Goal: Answer question/provide support

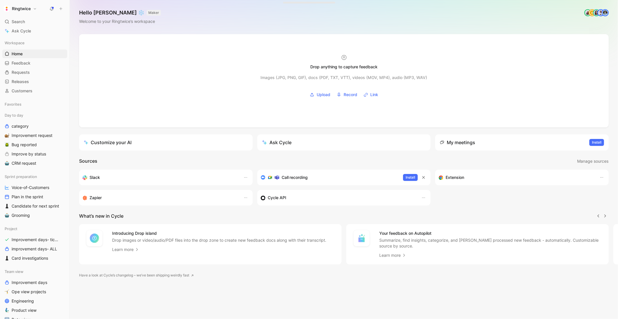
scroll to position [0, 0]
click at [51, 6] on icon at bounding box center [51, 8] width 5 height 5
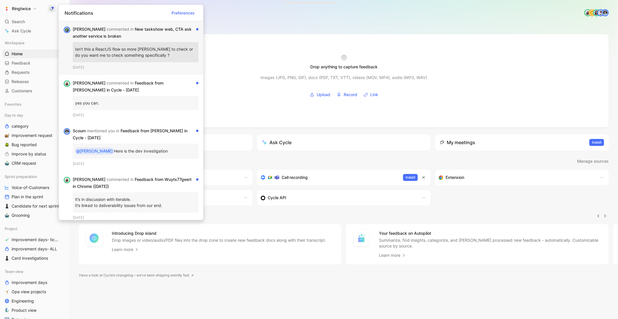
click at [114, 36] on div "[PERSON_NAME] commented in New taskshow web, CTA ask another service is broken" at bounding box center [133, 33] width 121 height 14
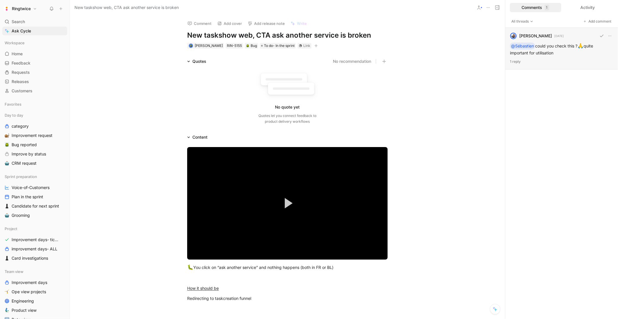
click at [554, 48] on div "[PERSON_NAME] havenne [DATE] @[PERSON_NAME] could you check this ? 🙏 quite impo…" at bounding box center [561, 49] width 113 height 42
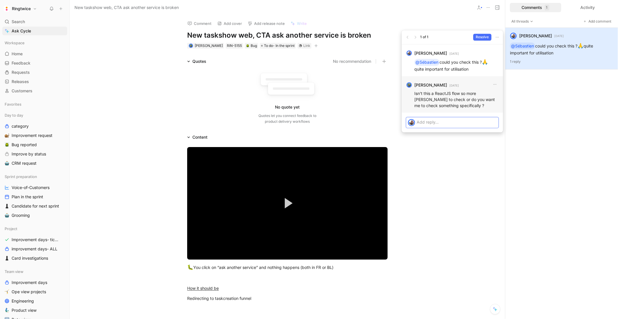
click at [428, 124] on p at bounding box center [457, 122] width 80 height 6
click at [465, 124] on p "ah yes I forgot" at bounding box center [457, 122] width 80 height 6
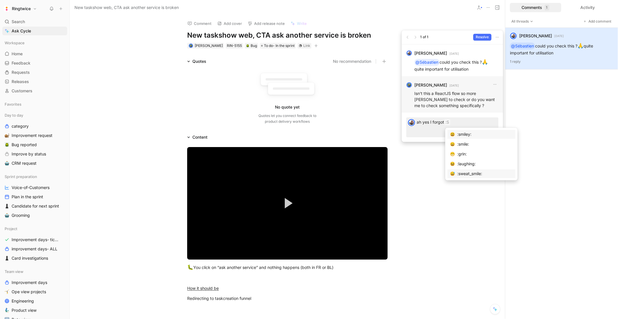
click at [469, 173] on div ":sweat_smile:" at bounding box center [485, 173] width 55 height 7
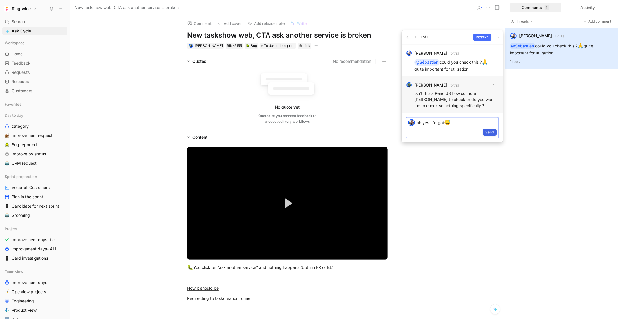
click at [490, 134] on span "Send" at bounding box center [489, 133] width 9 height 6
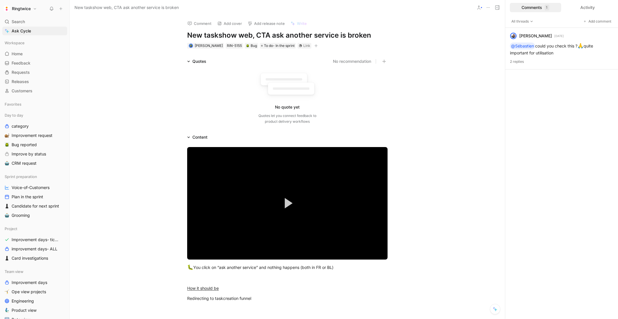
click at [318, 47] on icon "button" at bounding box center [315, 45] width 3 height 3
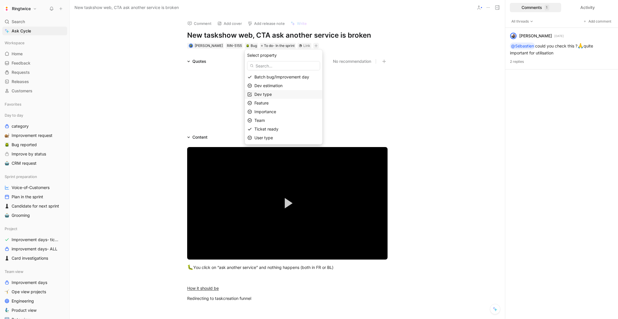
click at [272, 94] on span "Dev type" at bounding box center [262, 94] width 17 height 5
click at [302, 85] on div at bounding box center [302, 86] width 8 height 5
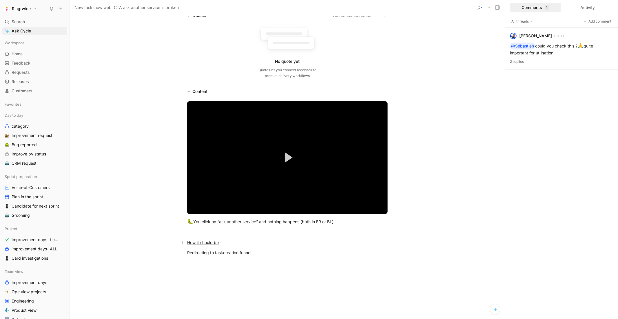
scroll to position [52, 0]
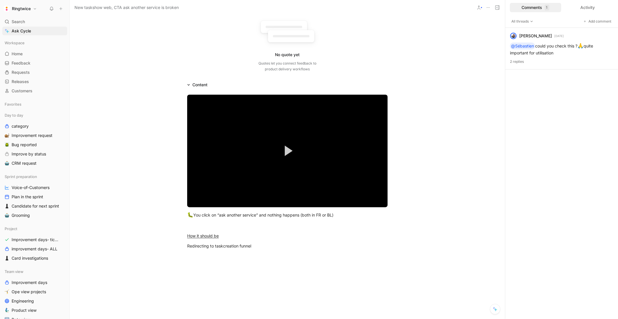
click at [276, 254] on div "Video Player is loading. Play Video Play Mute Current Time 0:00 / Duration 0:42…" at bounding box center [287, 172] width 435 height 168
click at [592, 54] on div "[PERSON_NAME] havenne [DATE] @[PERSON_NAME] could you check this ? 🙏 quite impo…" at bounding box center [561, 49] width 113 height 42
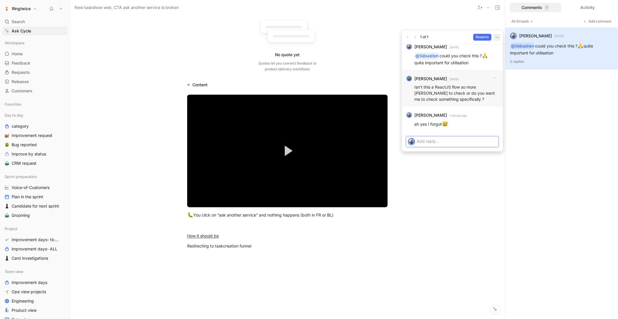
click at [496, 37] on icon "button" at bounding box center [497, 37] width 5 height 5
click at [482, 38] on span "Resolve" at bounding box center [482, 37] width 13 height 6
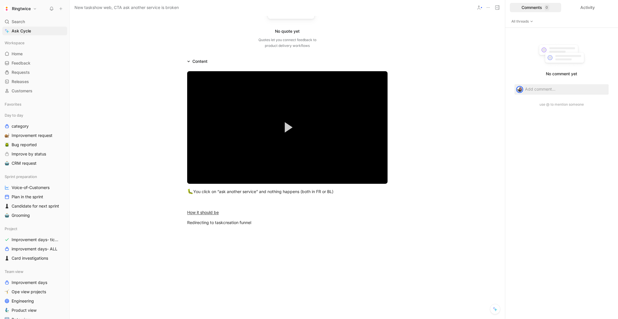
scroll to position [81, 0]
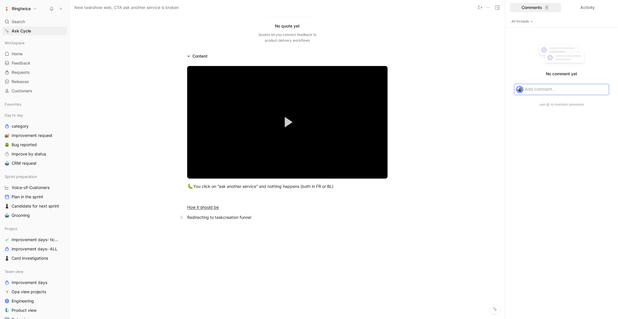
click at [263, 218] on div "Redirecting to taskcreation funnel" at bounding box center [287, 217] width 201 height 6
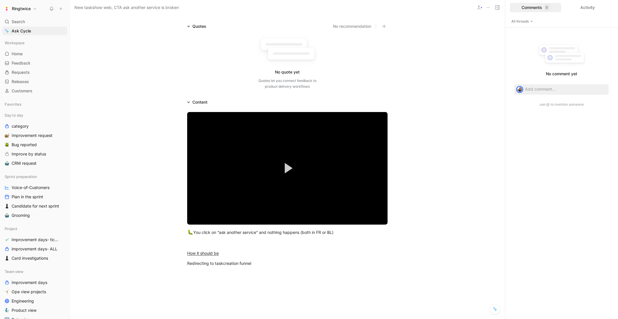
scroll to position [38, 0]
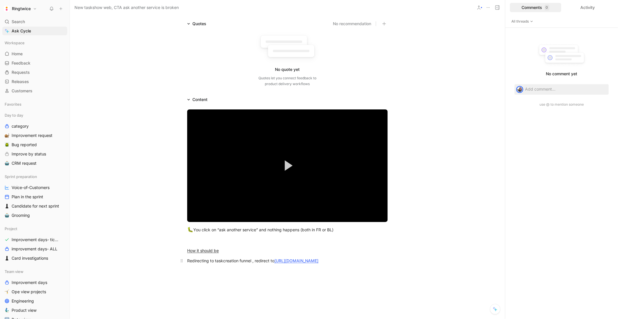
click at [190, 259] on div "Redirecting to taskcreation funnel , redirect to [URL][DOMAIN_NAME]" at bounding box center [287, 261] width 201 height 6
click at [255, 261] on div "“ask for another service” Redirecting to taskcreation funnel , redirect to [URL…" at bounding box center [287, 261] width 201 height 6
click at [299, 264] on div "“ask for another service” Redirects to taskcreation funnel , redirect to [URL][…" at bounding box center [287, 261] width 201 height 6
click at [328, 257] on p "“ask for another service” Redirects to taskcreation funnel , redirect to [URL][…" at bounding box center [287, 261] width 223 height 10
click at [295, 271] on div "Video Player is loading. Play Video Play Mute Current Time 0:00 / Duration 0:42…" at bounding box center [287, 187] width 435 height 168
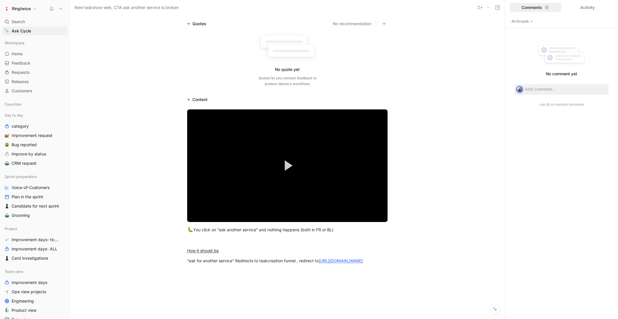
click at [295, 271] on div "Video Player is loading. Play Video Play Mute Current Time 0:00 / Duration 0:42…" at bounding box center [287, 187] width 435 height 168
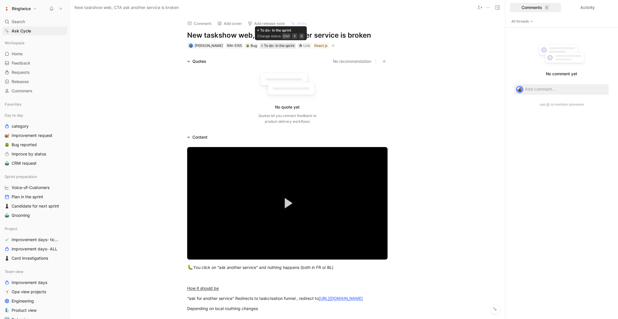
click at [293, 43] on span "To do- In the sprint" at bounding box center [279, 46] width 31 height 6
click at [335, 44] on icon "button" at bounding box center [333, 45] width 3 height 3
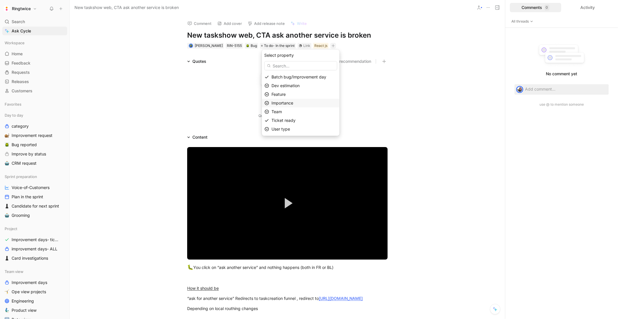
click at [293, 101] on span "Importance" at bounding box center [283, 103] width 22 height 5
click at [295, 97] on span "🔥🔥🔥 High" at bounding box center [284, 94] width 25 height 5
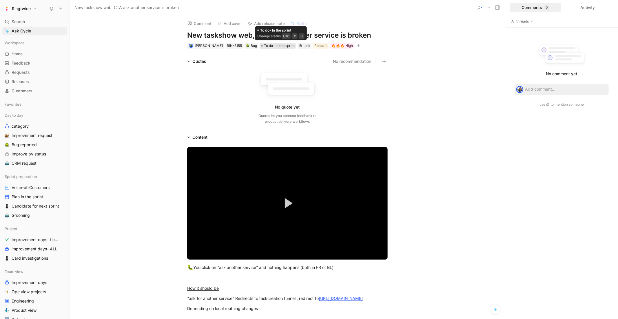
click at [291, 46] on span "To do- In the sprint" at bounding box center [279, 46] width 31 height 6
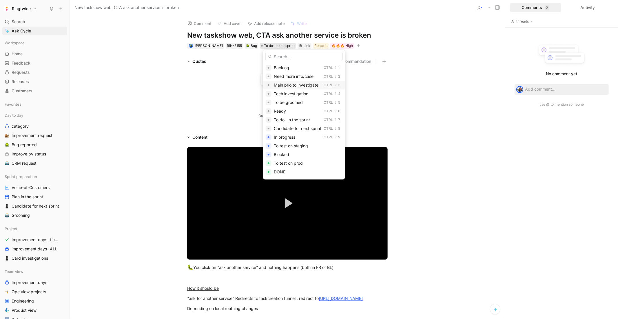
scroll to position [14, 0]
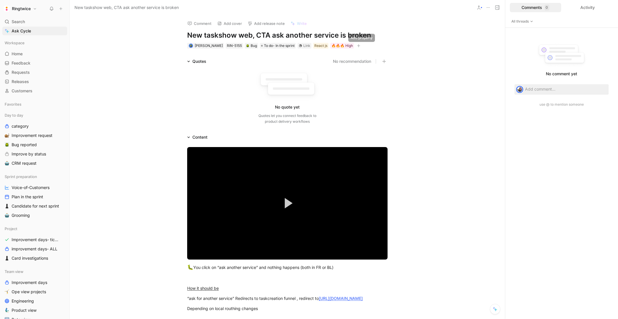
click at [361, 46] on icon "button" at bounding box center [358, 45] width 3 height 3
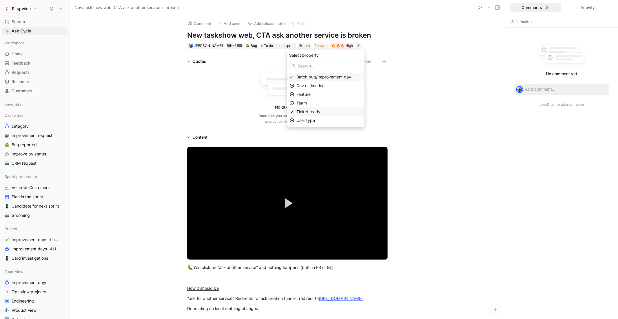
click at [336, 112] on div "Ticket ready" at bounding box center [330, 111] width 66 height 7
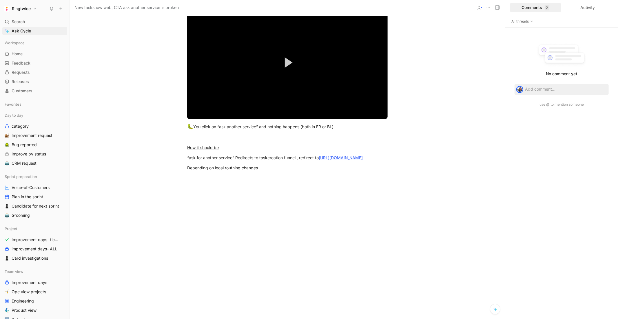
scroll to position [131, 0]
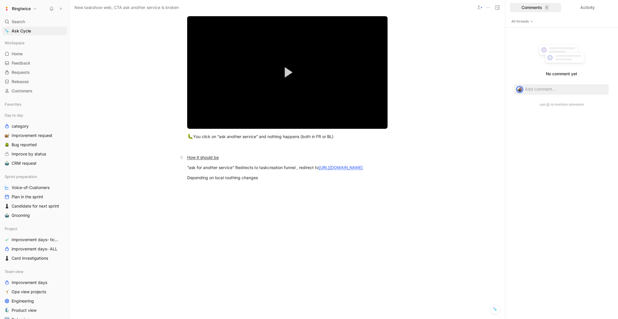
click at [203, 158] on u "How it should be" at bounding box center [203, 157] width 32 height 5
click at [148, 147] on button "button" at bounding box center [147, 141] width 9 height 9
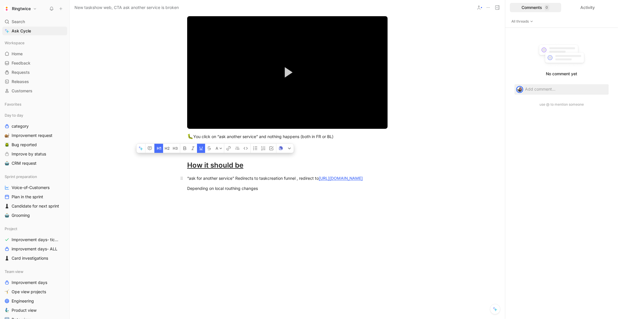
click at [264, 177] on div "“ask for another service” Redirects to taskcreation funnel , redirect to [URL][…" at bounding box center [287, 178] width 201 height 6
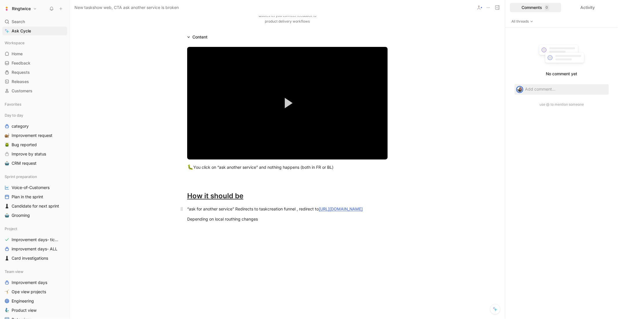
scroll to position [40, 0]
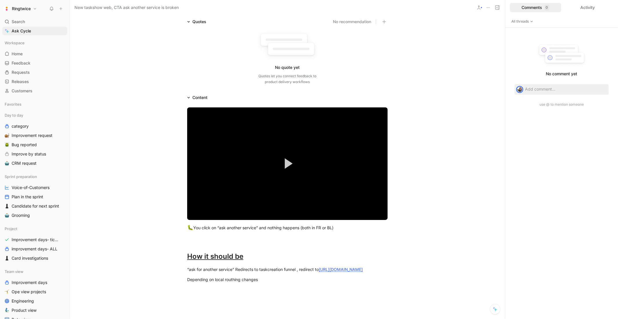
click at [210, 95] on div "Content" at bounding box center [197, 97] width 25 height 7
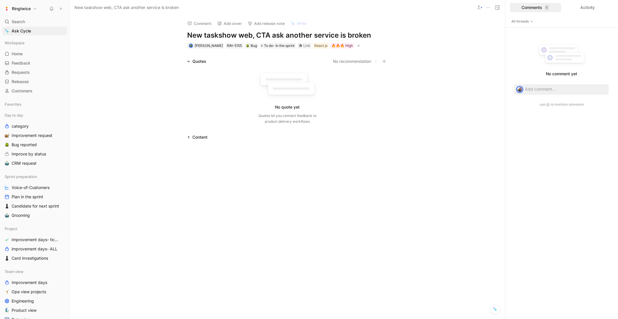
click at [189, 134] on div "Content" at bounding box center [197, 137] width 25 height 7
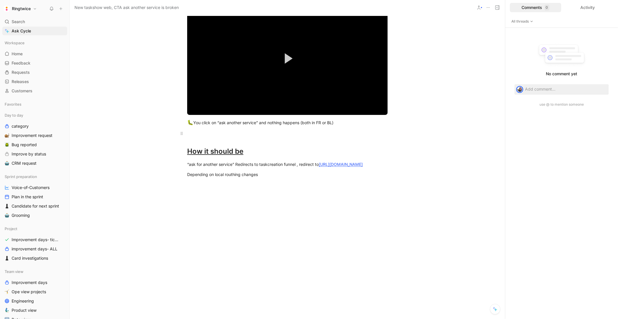
scroll to position [138, 0]
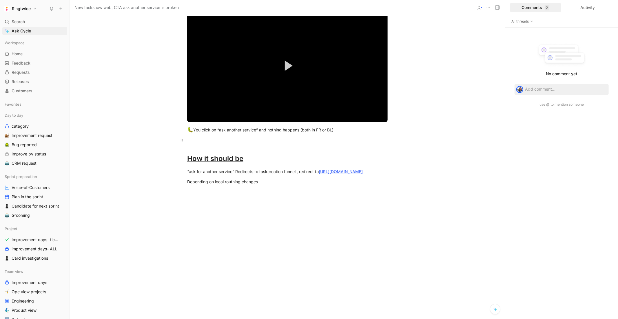
click at [201, 138] on div at bounding box center [287, 141] width 201 height 6
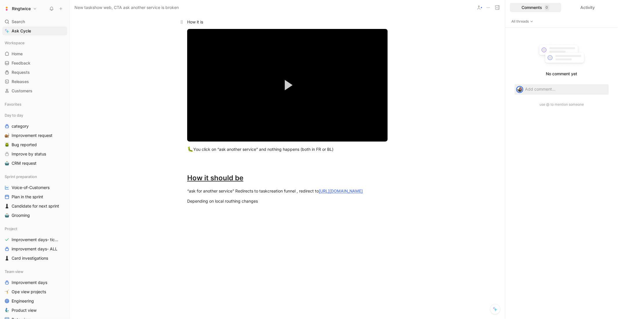
click at [195, 22] on div "How it is" at bounding box center [287, 22] width 201 height 6
click at [140, 31] on icon "button" at bounding box center [139, 30] width 5 height 5
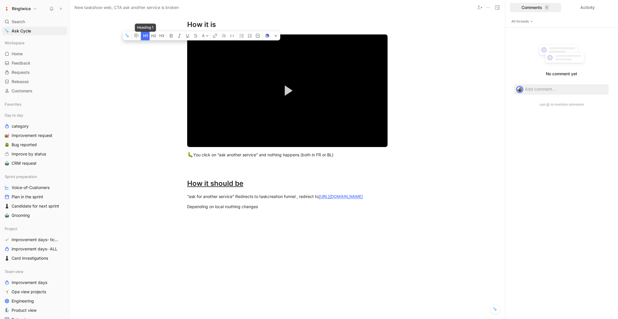
scroll to position [132, 0]
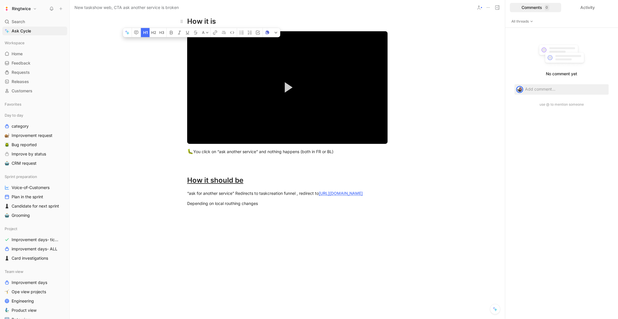
click at [200, 21] on div "How it is" at bounding box center [287, 21] width 201 height 10
click at [277, 197] on div "“ask for another service” Redirects to taskcreation funnel , redirect to [URL][…" at bounding box center [287, 193] width 201 height 6
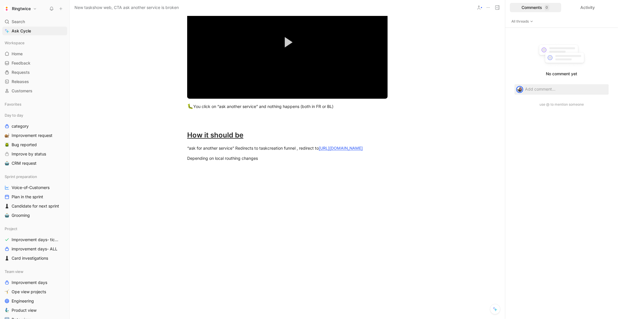
scroll to position [0, 0]
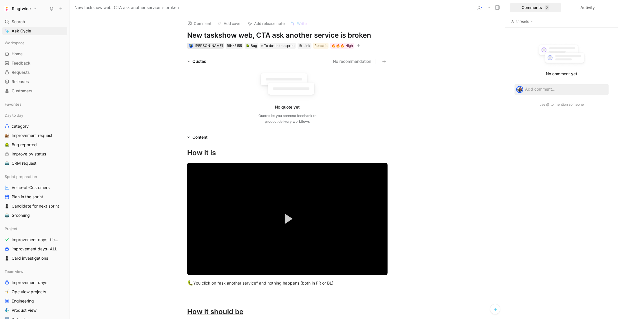
click at [215, 43] on span "[PERSON_NAME]" at bounding box center [209, 45] width 28 height 4
click at [215, 46] on span "[PERSON_NAME]" at bounding box center [209, 45] width 28 height 4
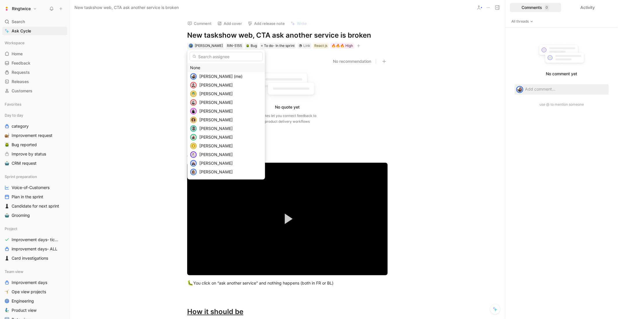
click at [201, 66] on div "None" at bounding box center [226, 67] width 72 height 7
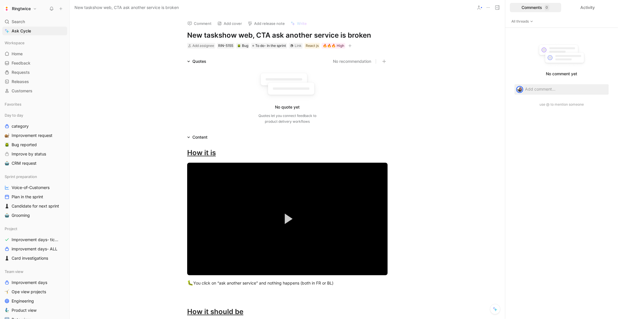
click at [352, 45] on icon "button" at bounding box center [349, 45] width 3 height 3
click at [310, 109] on span "Ticket ready" at bounding box center [297, 111] width 24 height 5
click at [284, 63] on icon at bounding box center [282, 62] width 3 height 3
click at [281, 60] on input "checkbox" at bounding box center [281, 60] width 0 height 0
click at [269, 44] on span "To do- In the sprint" at bounding box center [270, 46] width 31 height 6
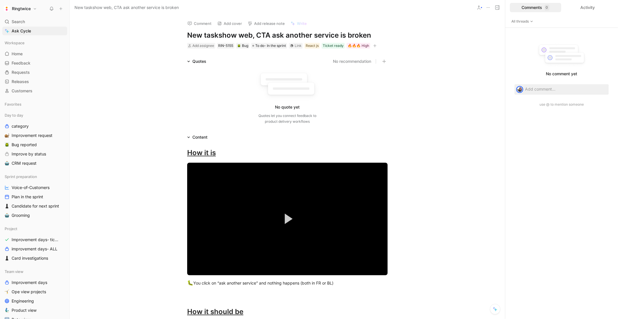
click at [376, 46] on icon "button" at bounding box center [374, 45] width 3 height 3
click at [332, 79] on span "Batch bug/Improvement day" at bounding box center [337, 76] width 55 height 5
click at [306, 65] on div "Batch bug/Improvement day" at bounding box center [340, 58] width 75 height 17
click at [308, 62] on icon at bounding box center [306, 62] width 3 height 3
click at [305, 60] on input "checkbox" at bounding box center [305, 60] width 0 height 0
